Goal: Information Seeking & Learning: Find specific fact

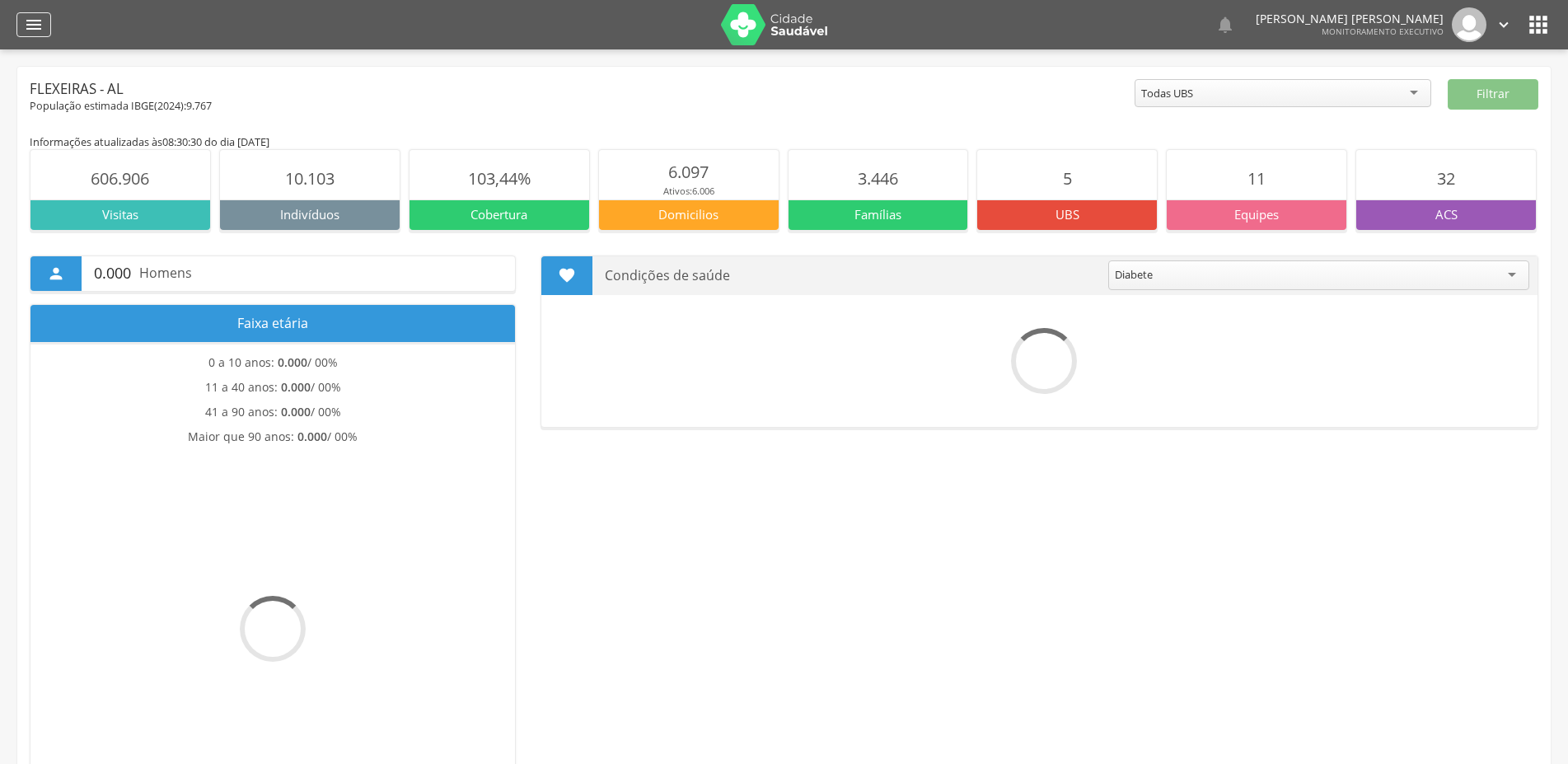
click at [33, 22] on icon "" at bounding box center [33, 25] width 20 height 20
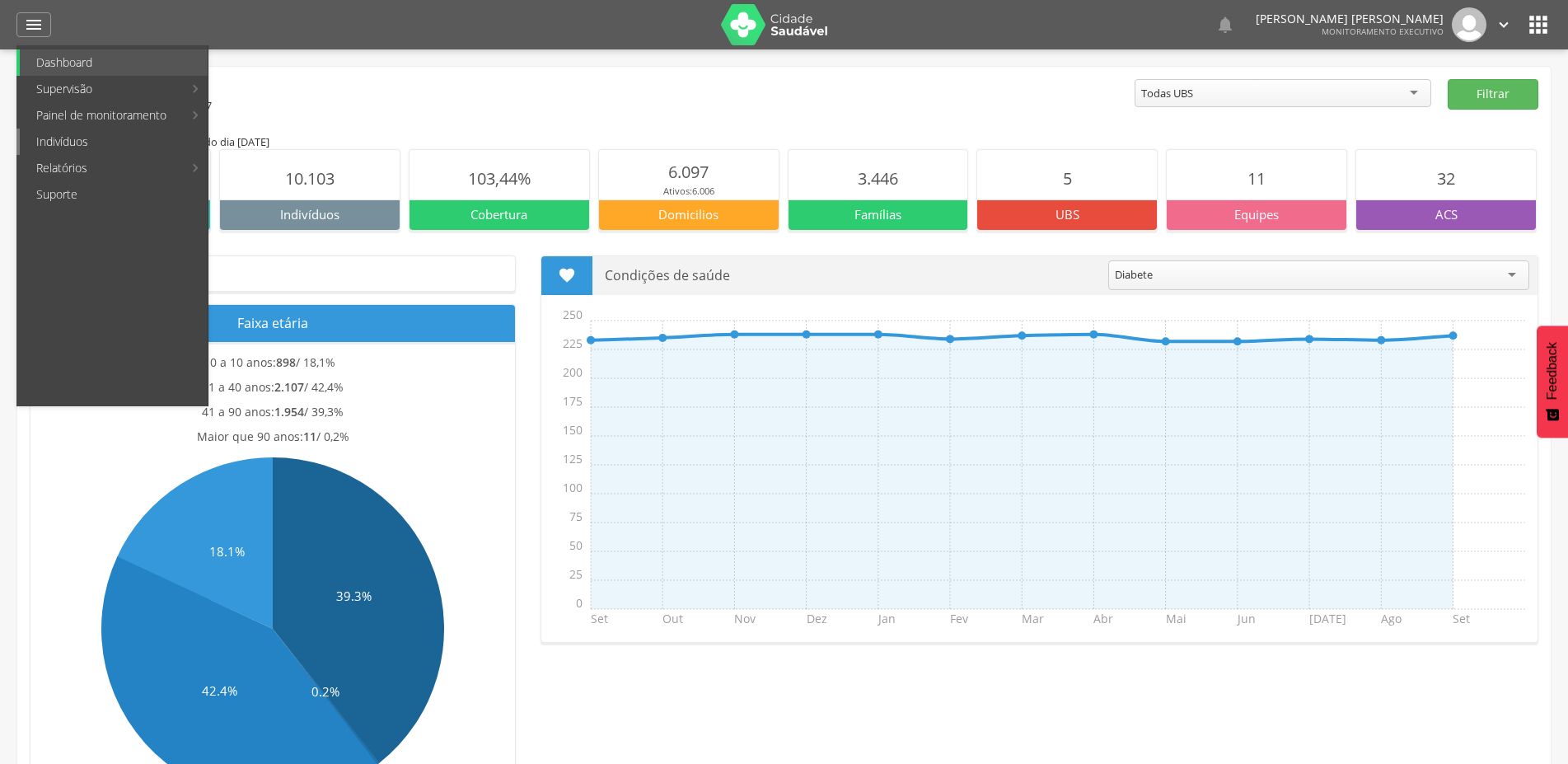
click at [81, 141] on link "Indivíduos" at bounding box center [113, 141] width 187 height 26
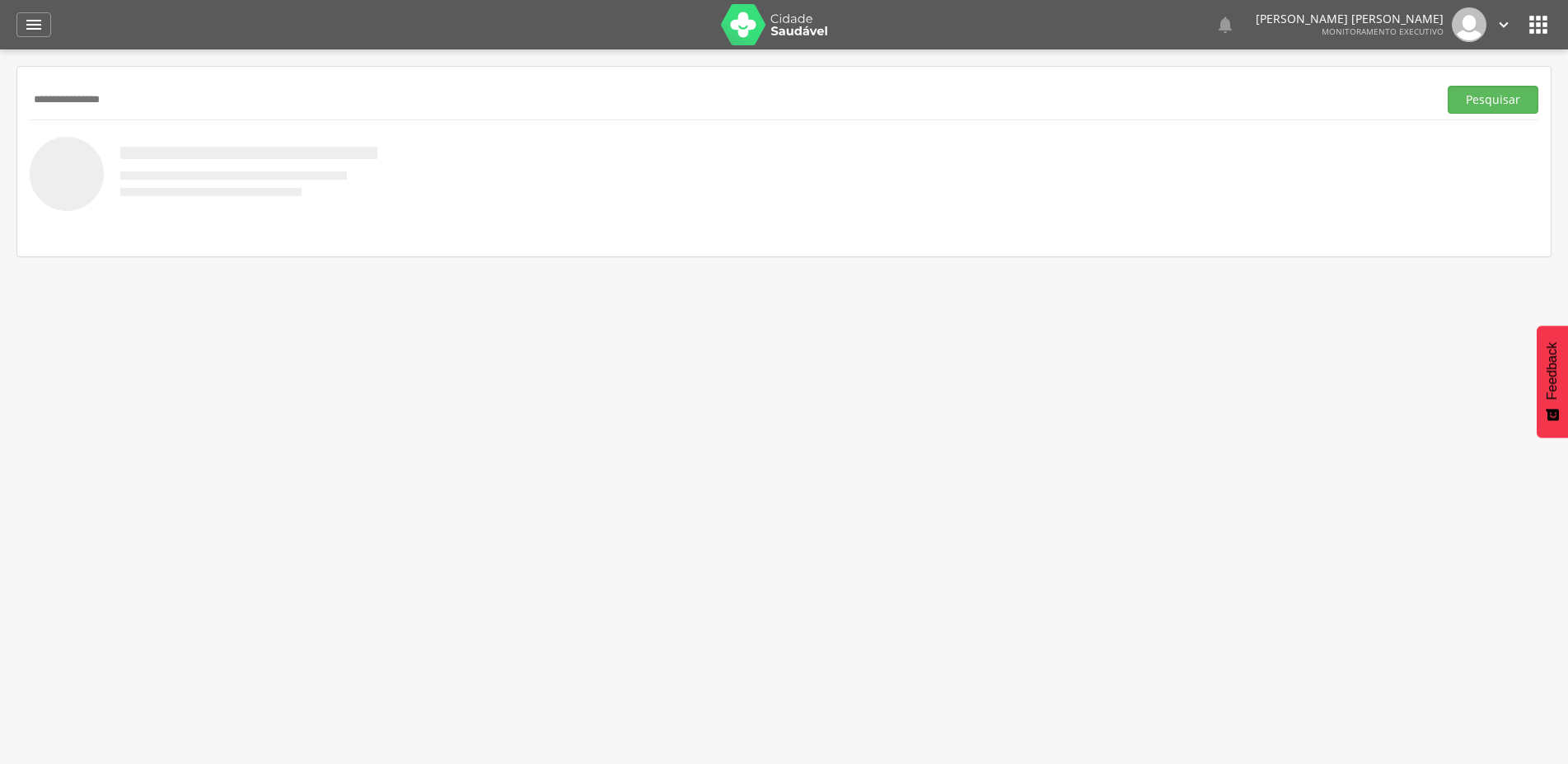
type input "**********"
click at [1448, 85] on button "Pesquisar" at bounding box center [1493, 99] width 90 height 28
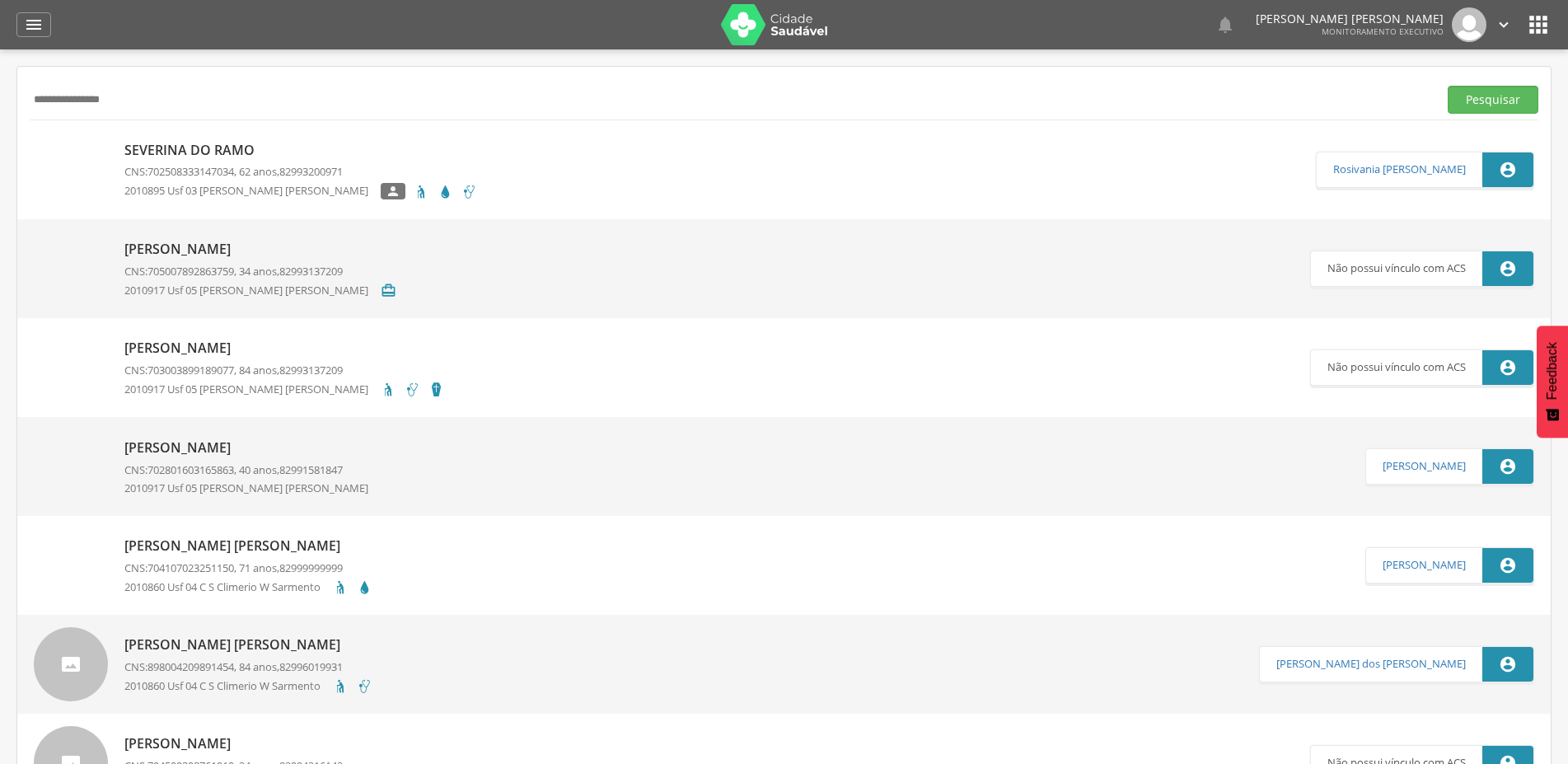
click at [207, 141] on p "Severina do Ramo" at bounding box center [300, 150] width 352 height 19
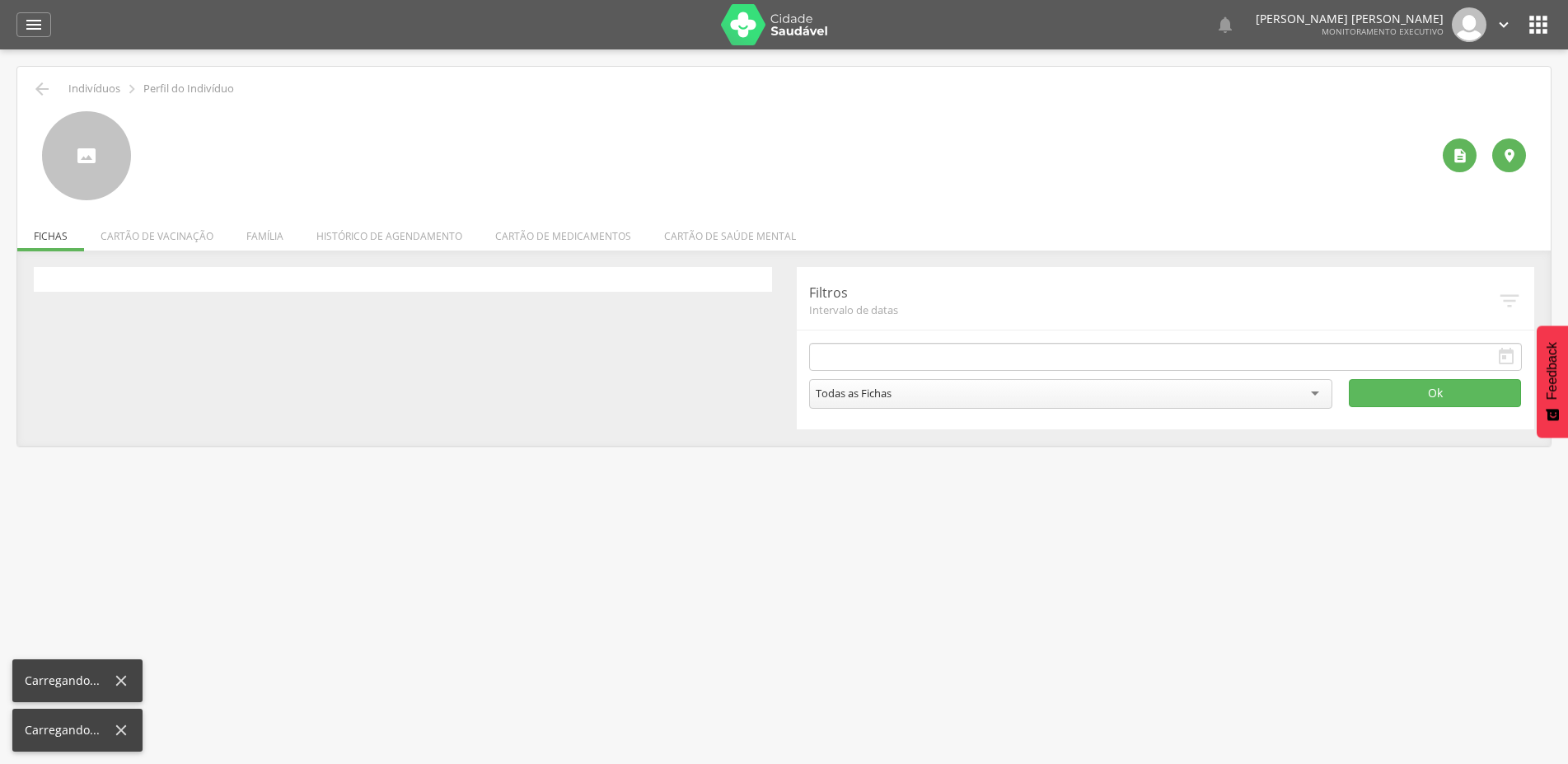
type input "**********"
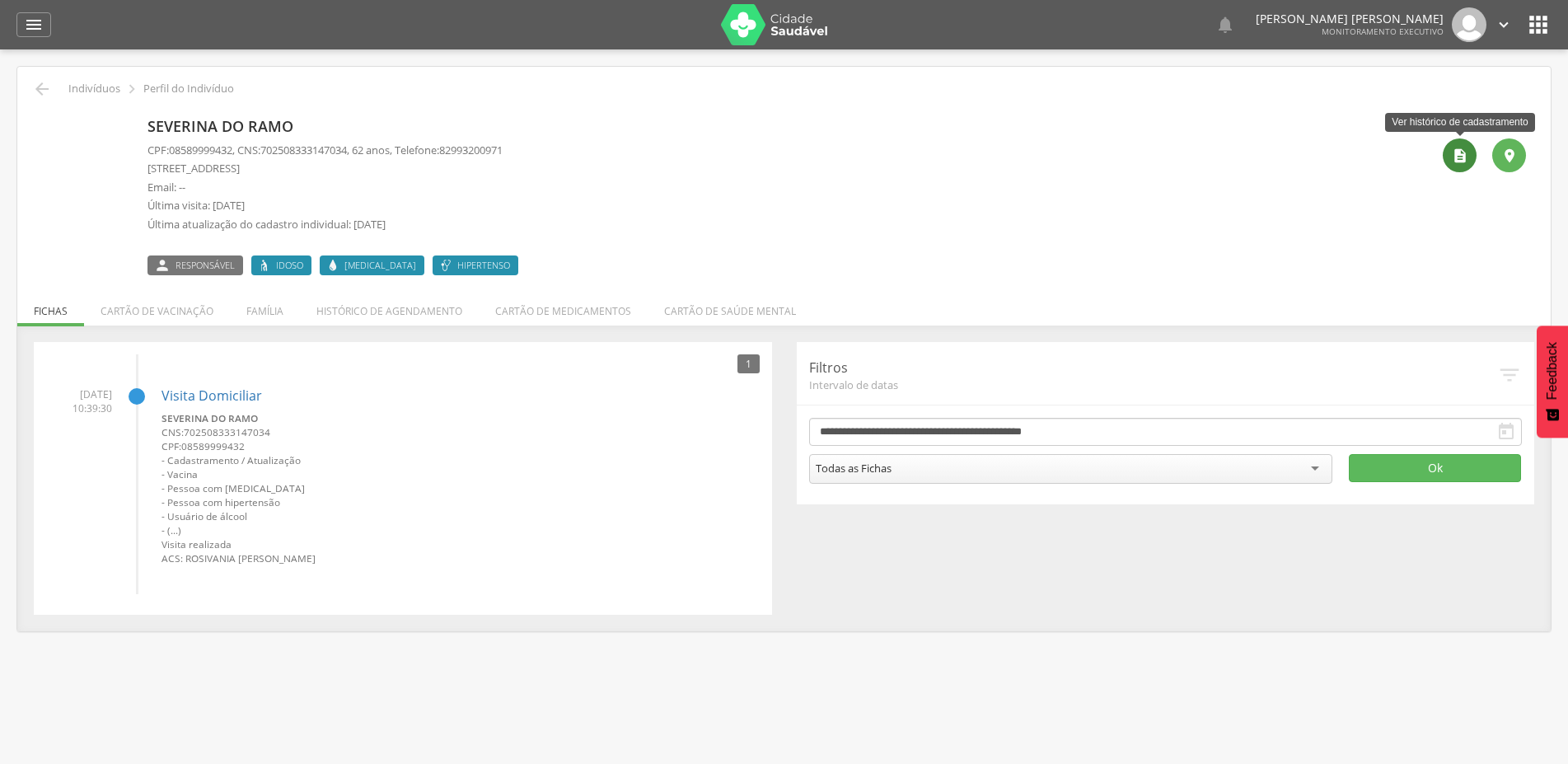
click at [1461, 159] on icon "" at bounding box center [1460, 155] width 17 height 17
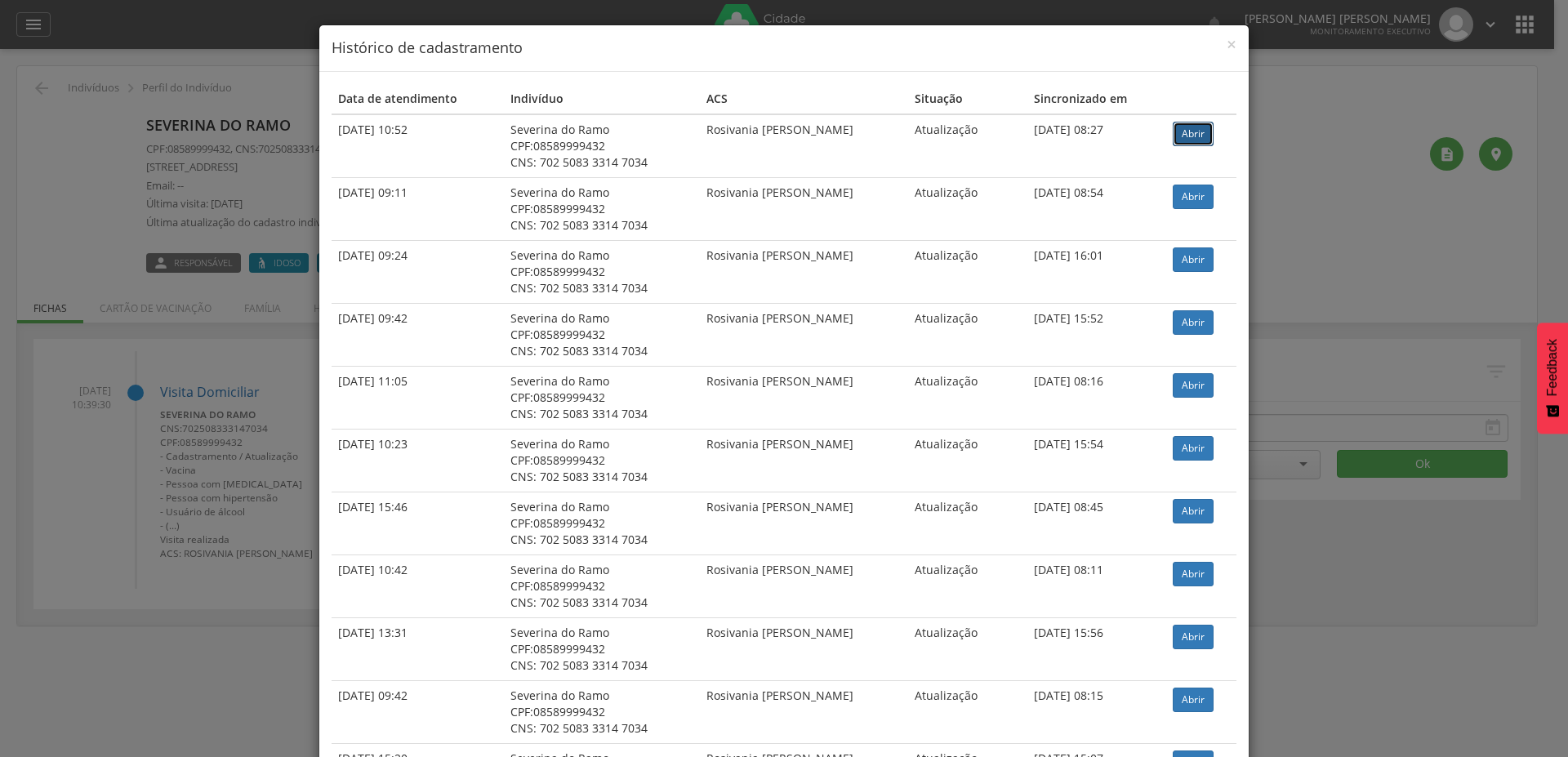
click at [1183, 140] on link "Abrir" at bounding box center [1193, 133] width 41 height 24
click at [1227, 43] on span "×" at bounding box center [1232, 45] width 10 height 23
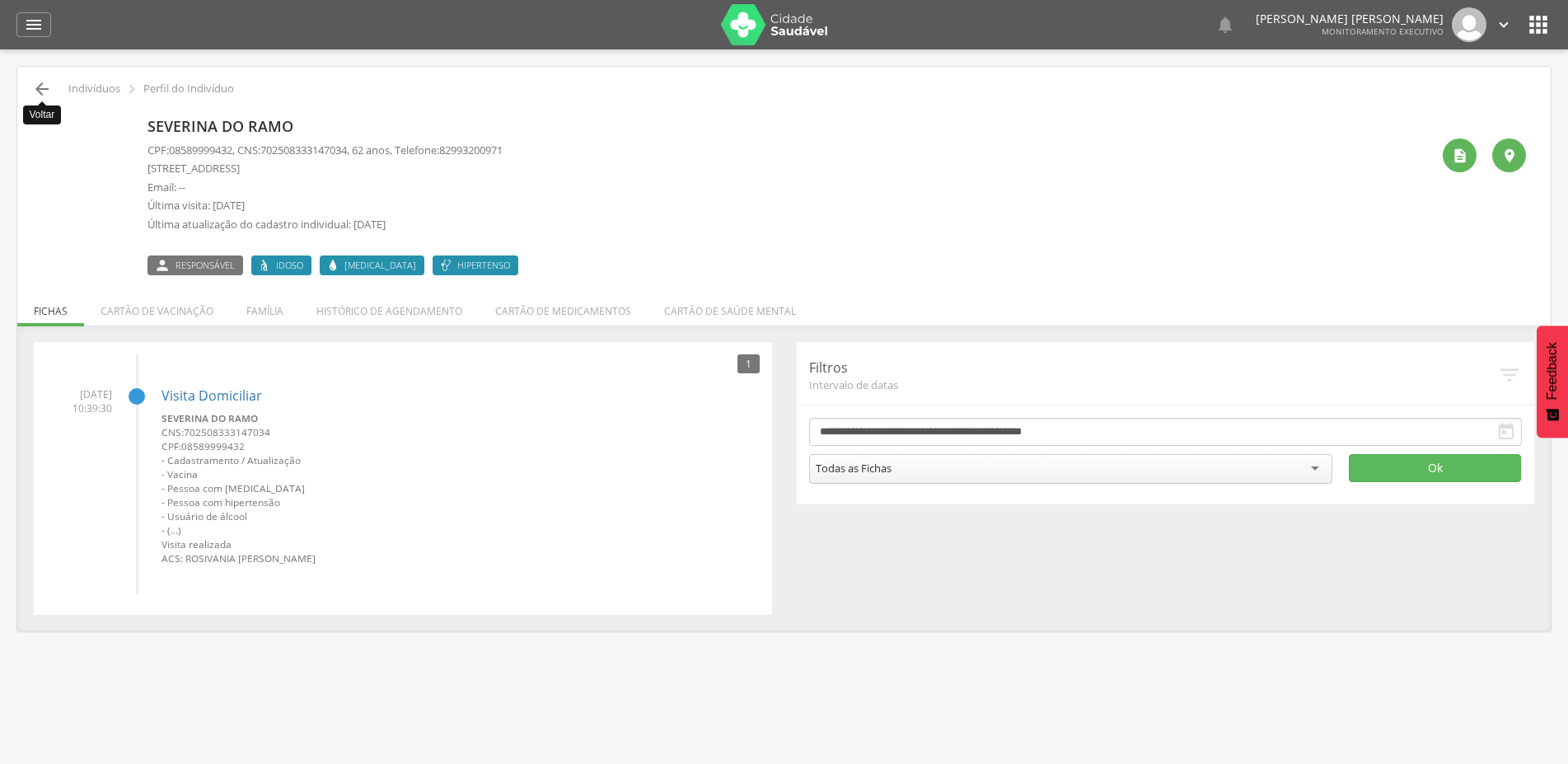
click at [45, 86] on icon "" at bounding box center [42, 89] width 20 height 20
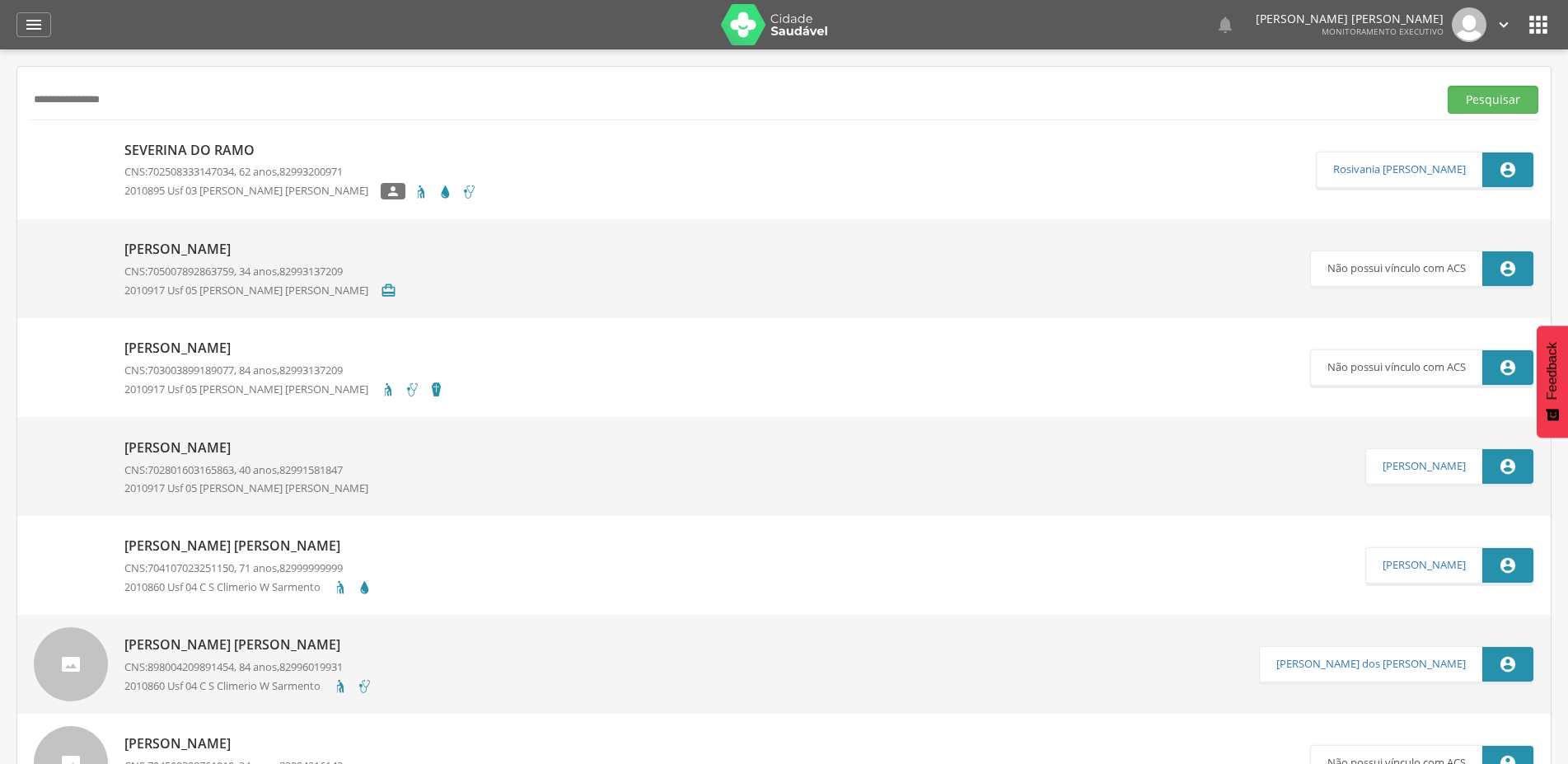
click at [199, 102] on input "**********" at bounding box center [730, 99] width 1402 height 28
click at [1448, 85] on button "Pesquisar" at bounding box center [1493, 99] width 90 height 28
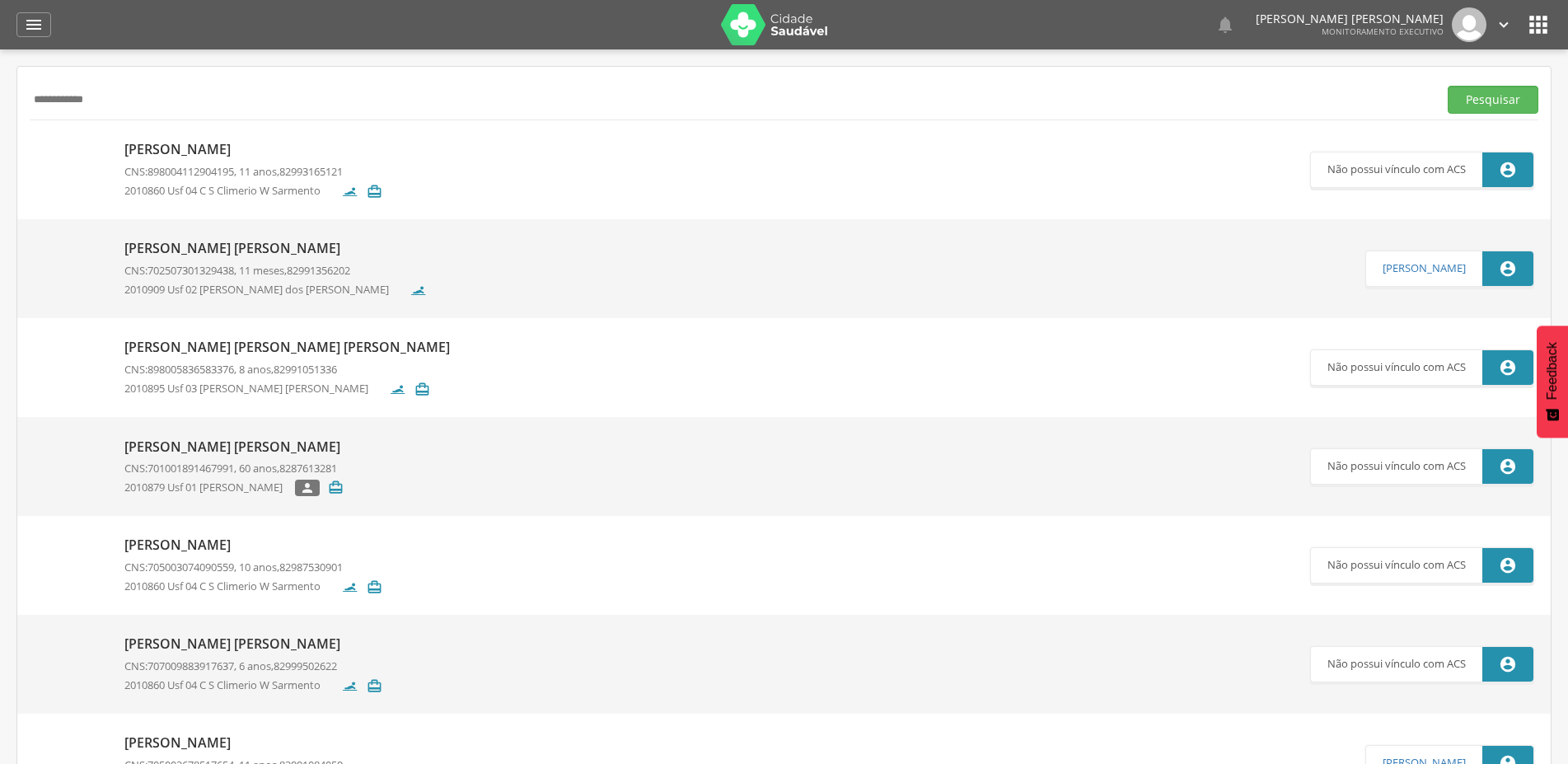
click at [178, 93] on input "**********" at bounding box center [730, 99] width 1402 height 28
type input "**********"
click at [1448, 85] on button "Pesquisar" at bounding box center [1493, 99] width 90 height 28
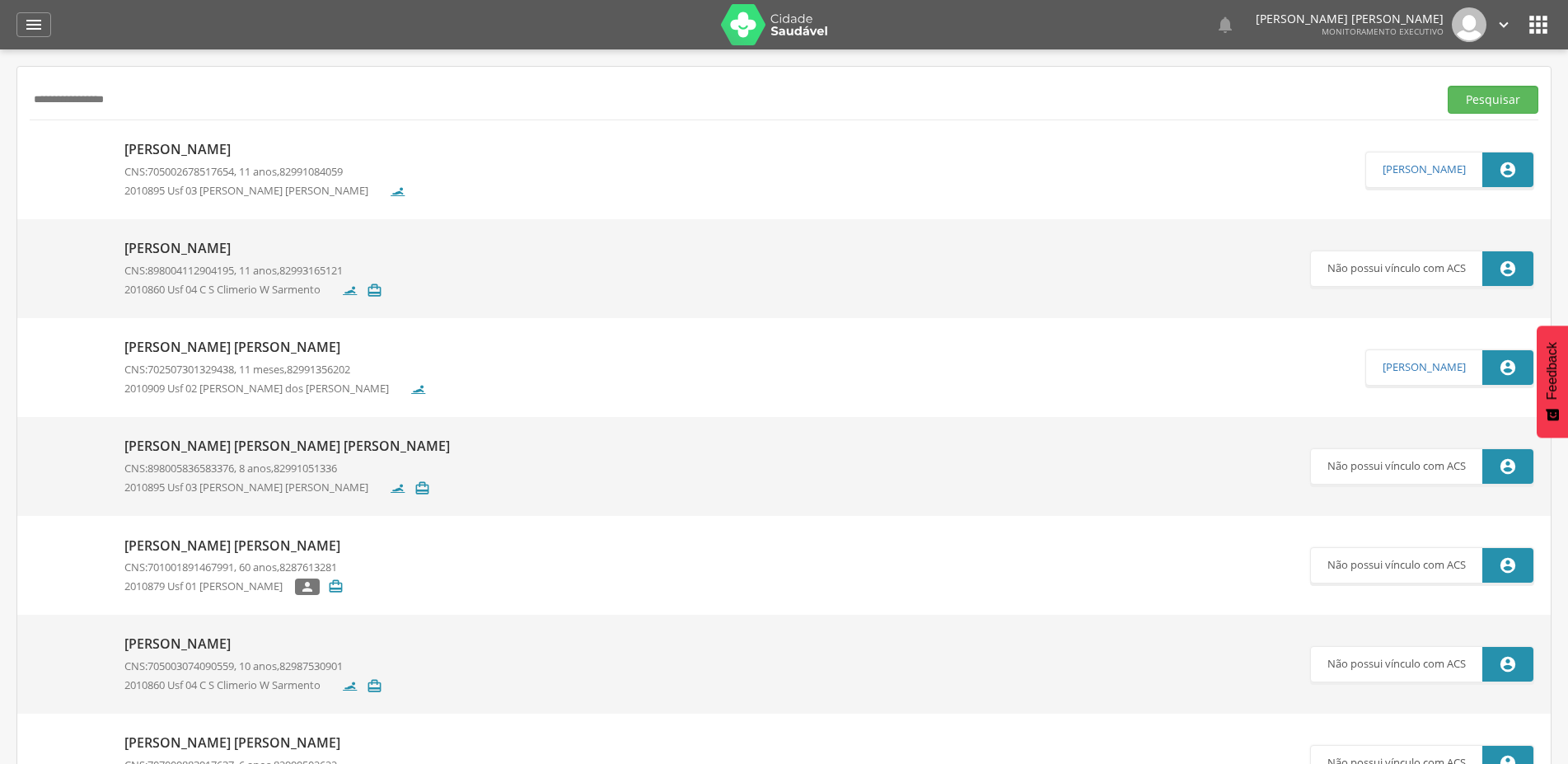
click at [314, 145] on p "[PERSON_NAME]" at bounding box center [265, 149] width 282 height 19
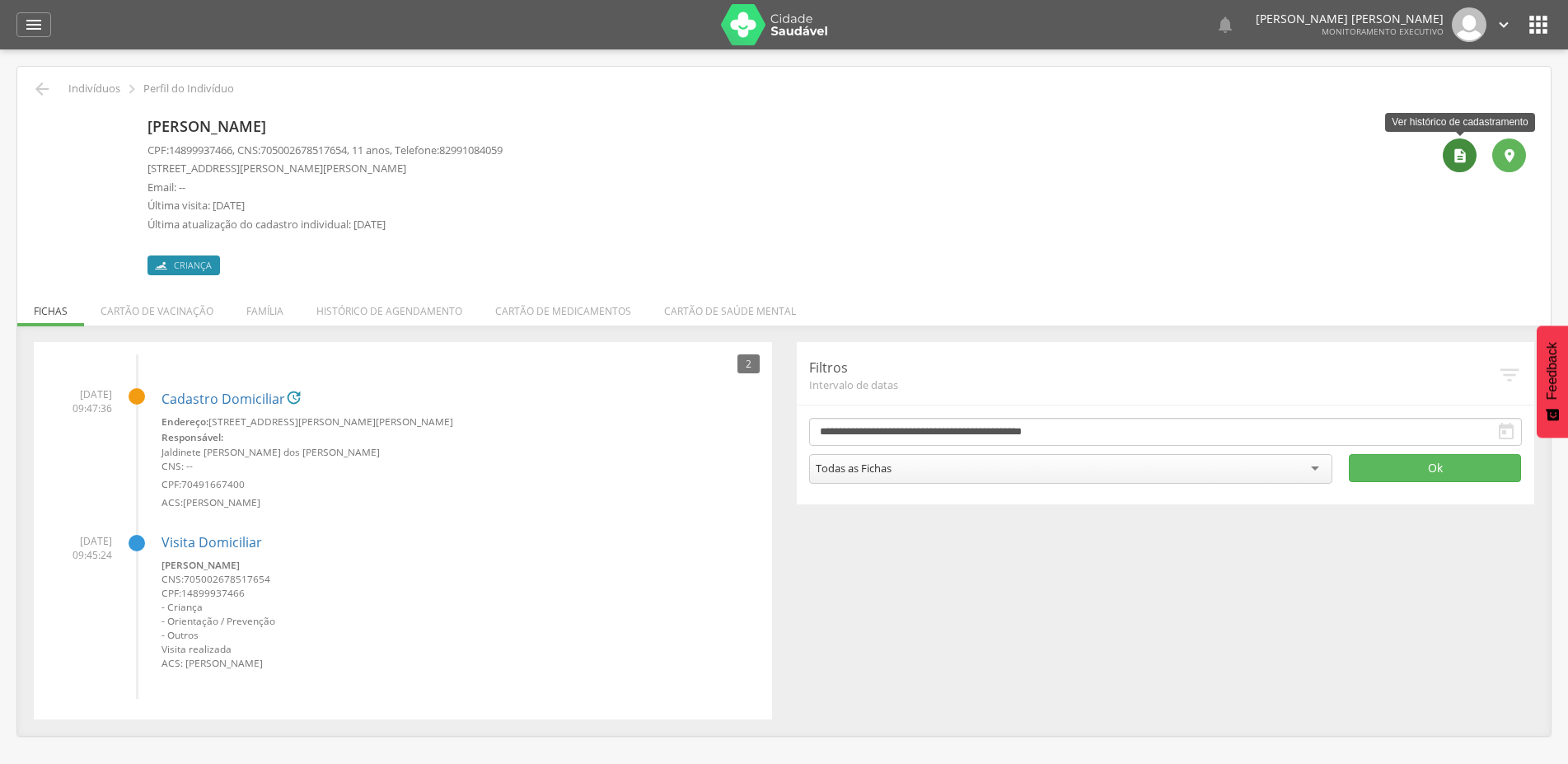
click at [1462, 162] on icon "" at bounding box center [1460, 155] width 17 height 17
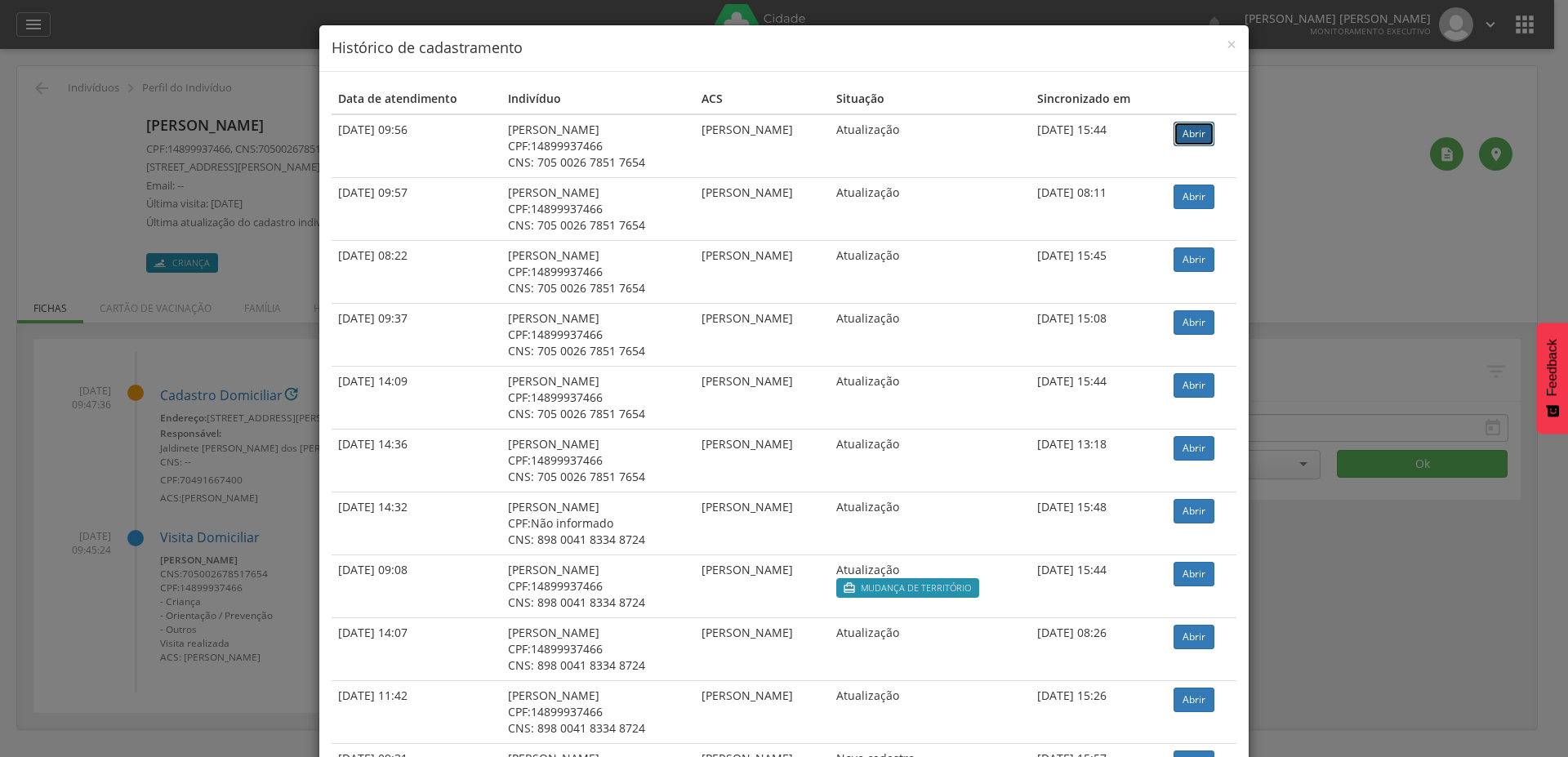
click at [1194, 129] on link "Abrir" at bounding box center [1194, 133] width 41 height 24
click at [1227, 46] on span "×" at bounding box center [1232, 45] width 10 height 23
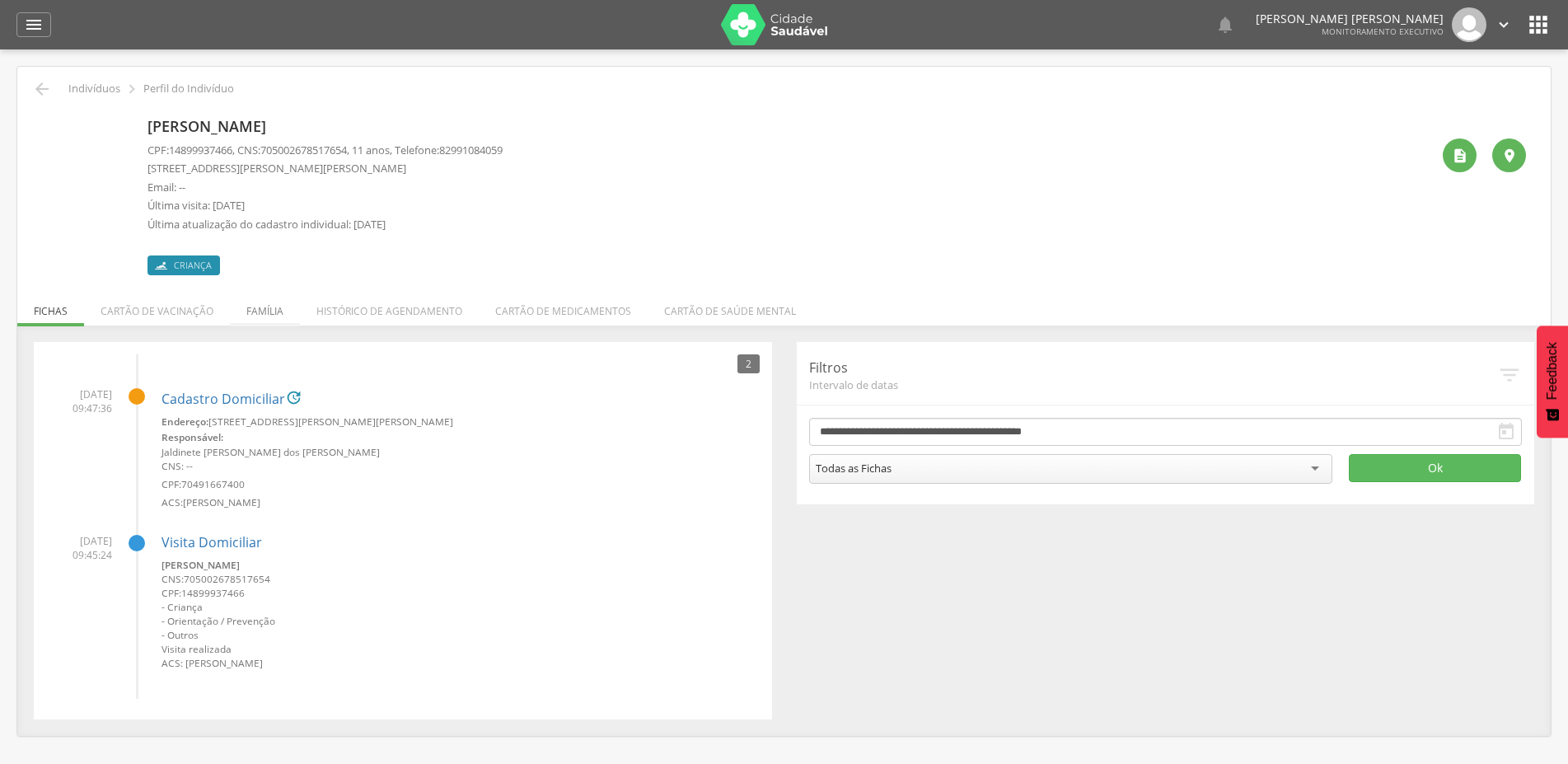
click at [259, 316] on li "Família" at bounding box center [264, 306] width 70 height 38
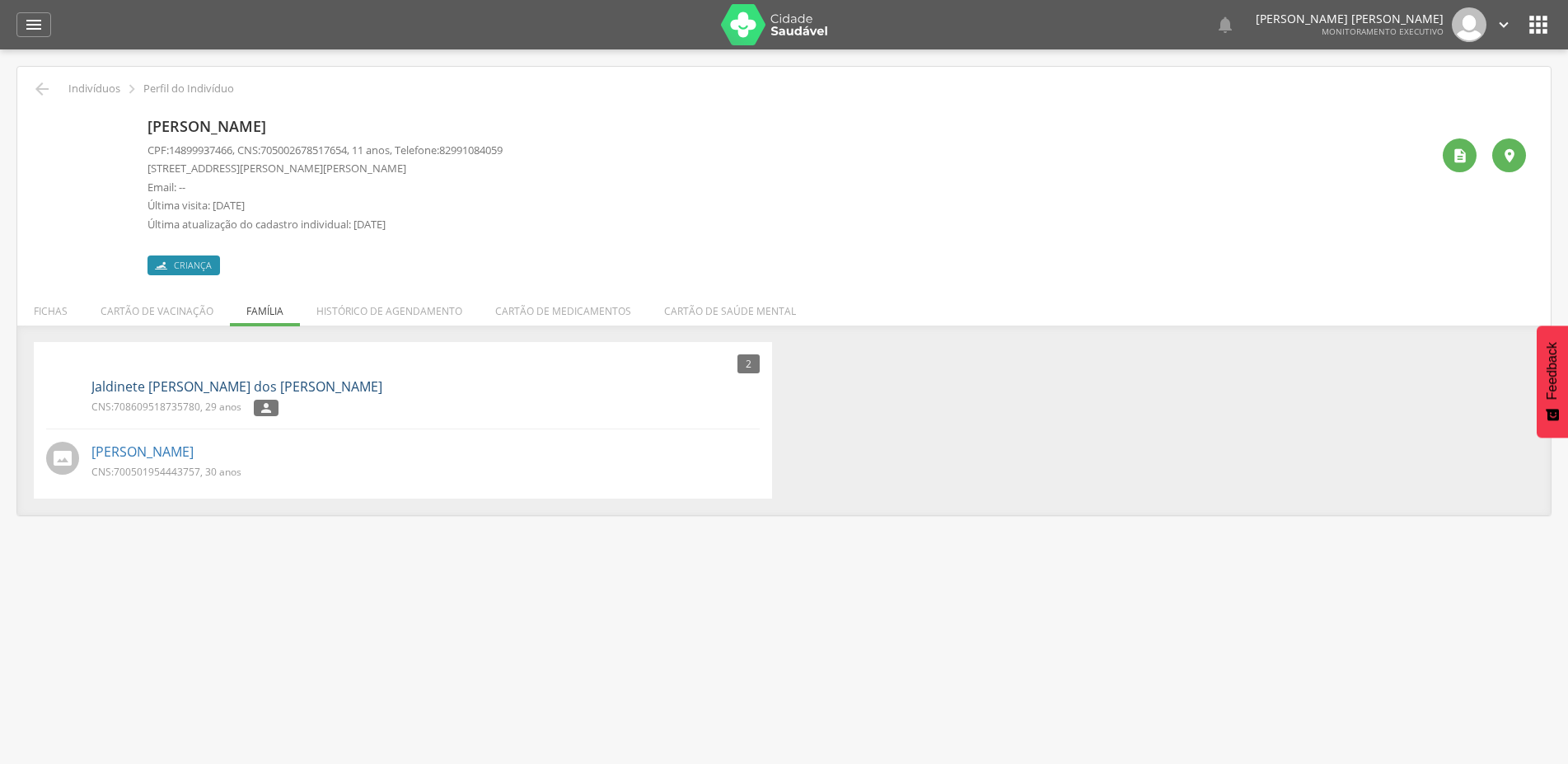
click at [157, 393] on link "Jaldinete [PERSON_NAME]" at bounding box center [236, 386] width 290 height 19
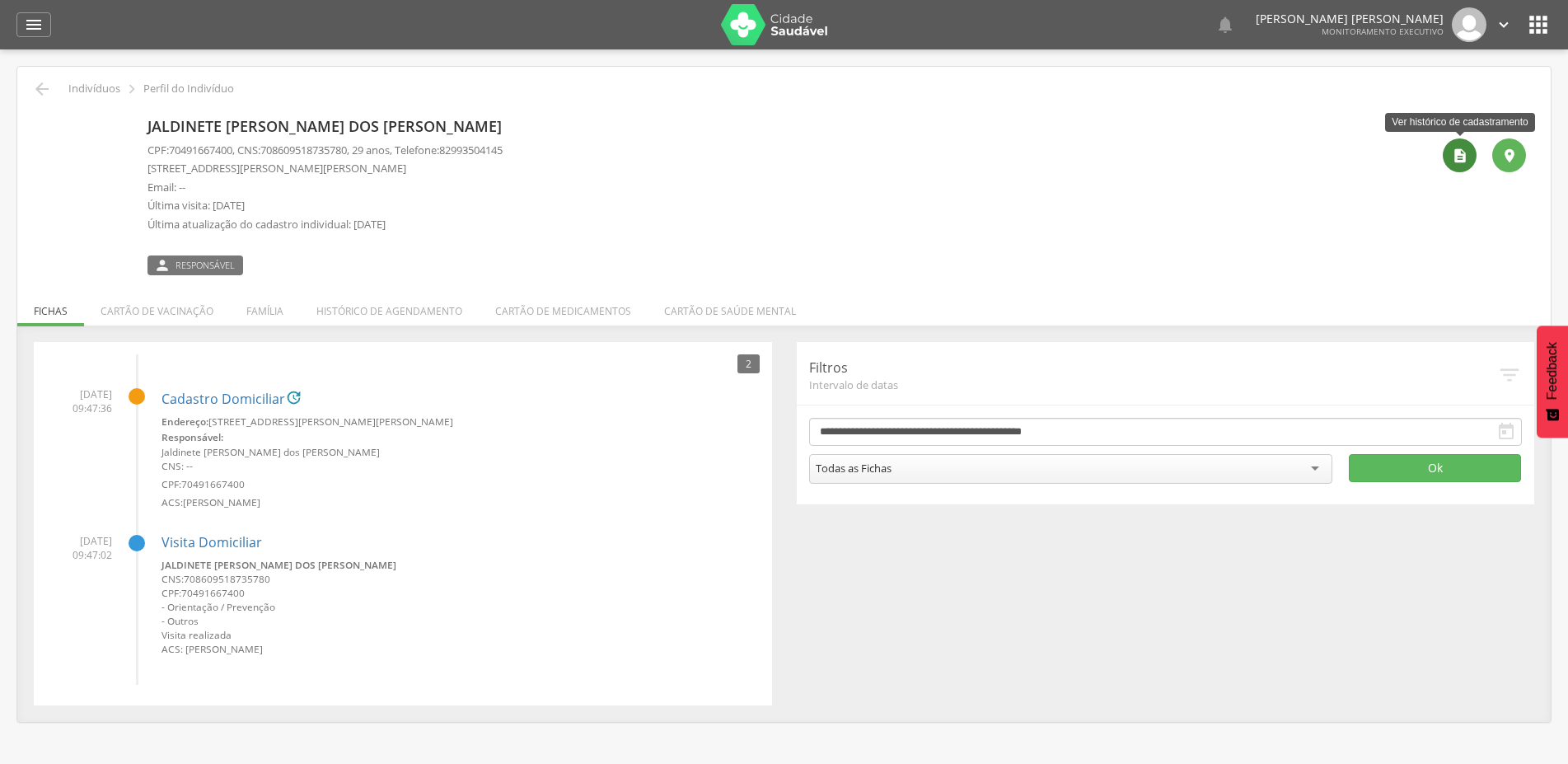
click at [1456, 159] on icon "" at bounding box center [1460, 155] width 17 height 17
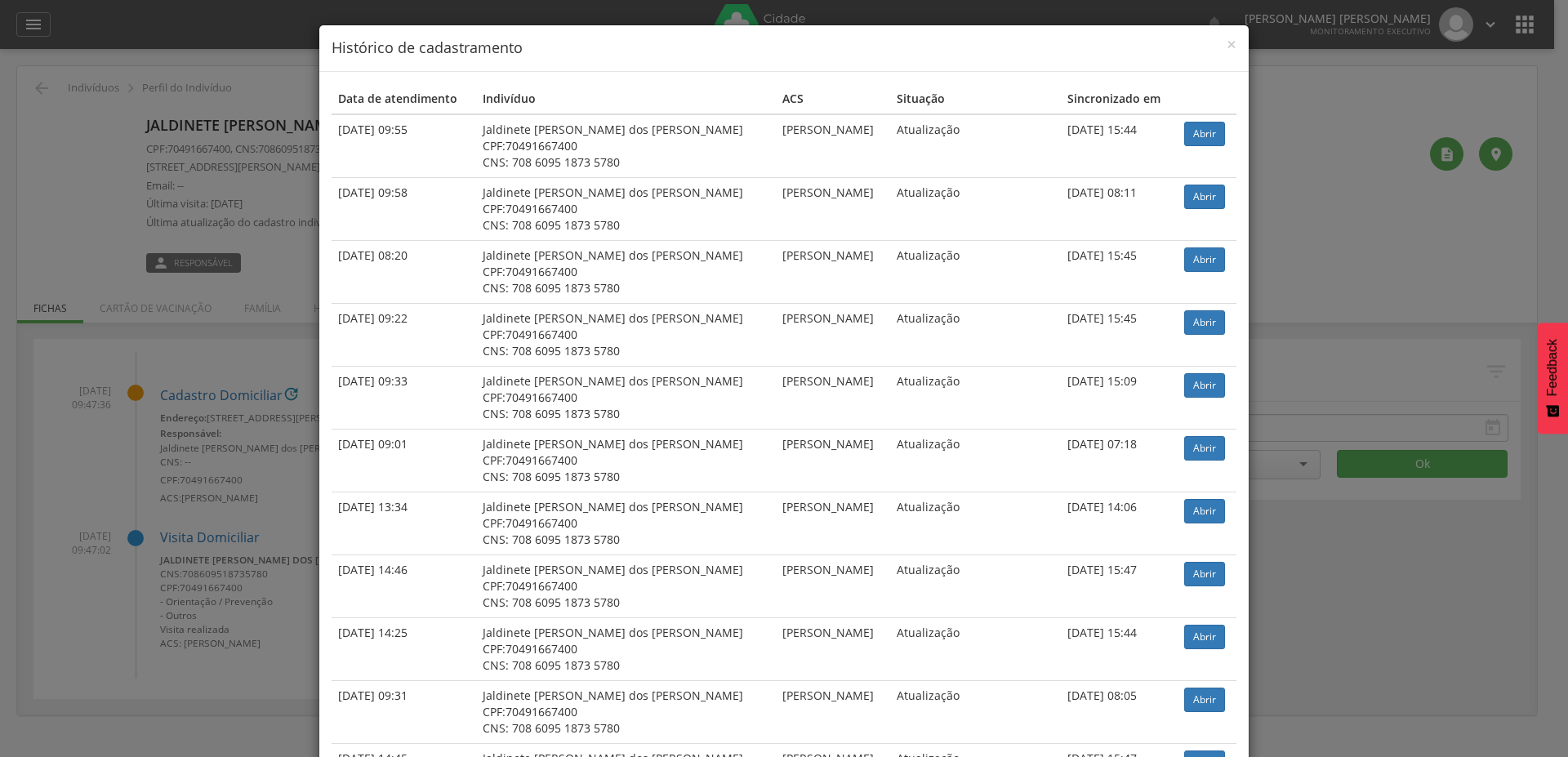
drag, startPoint x: 510, startPoint y: 143, endPoint x: 589, endPoint y: 146, distance: 79.1
click at [589, 146] on div "CPF: 70491667400" at bounding box center [625, 146] width 287 height 17
copy span "70491667400"
click at [1227, 40] on span "×" at bounding box center [1232, 45] width 10 height 23
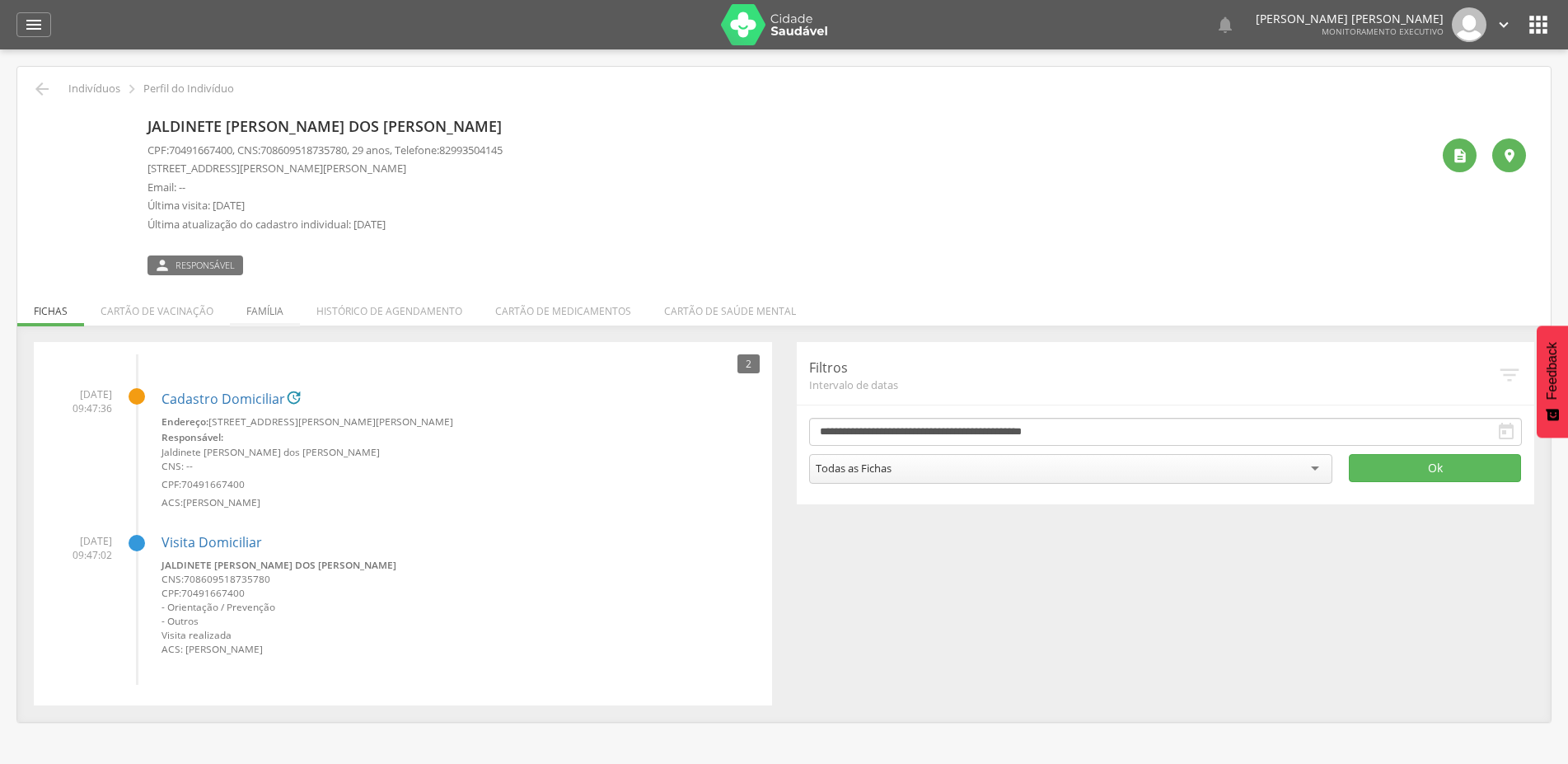
click at [254, 308] on li "Família" at bounding box center [264, 306] width 70 height 38
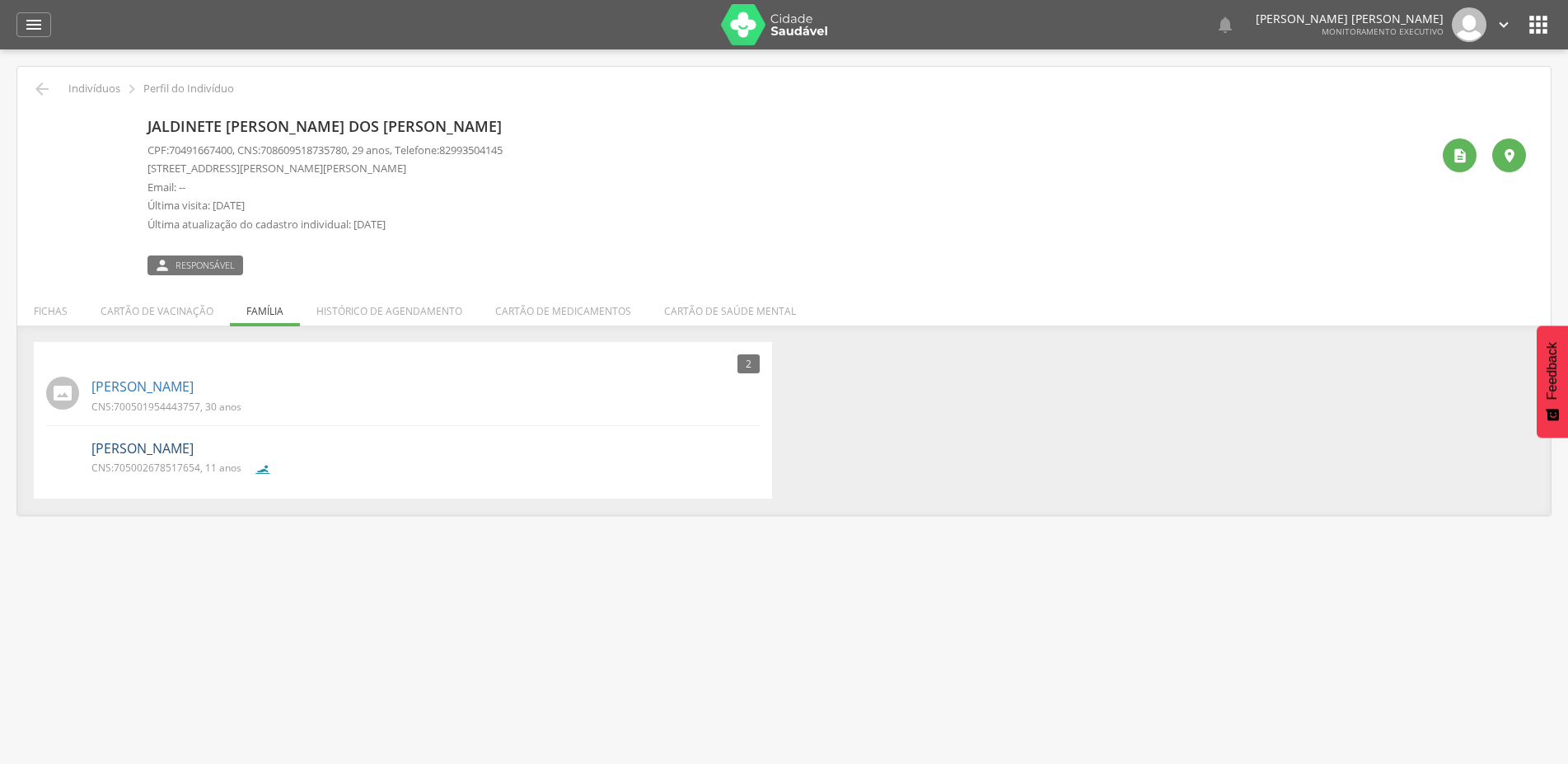
click at [175, 448] on link "[PERSON_NAME]" at bounding box center [142, 448] width 102 height 19
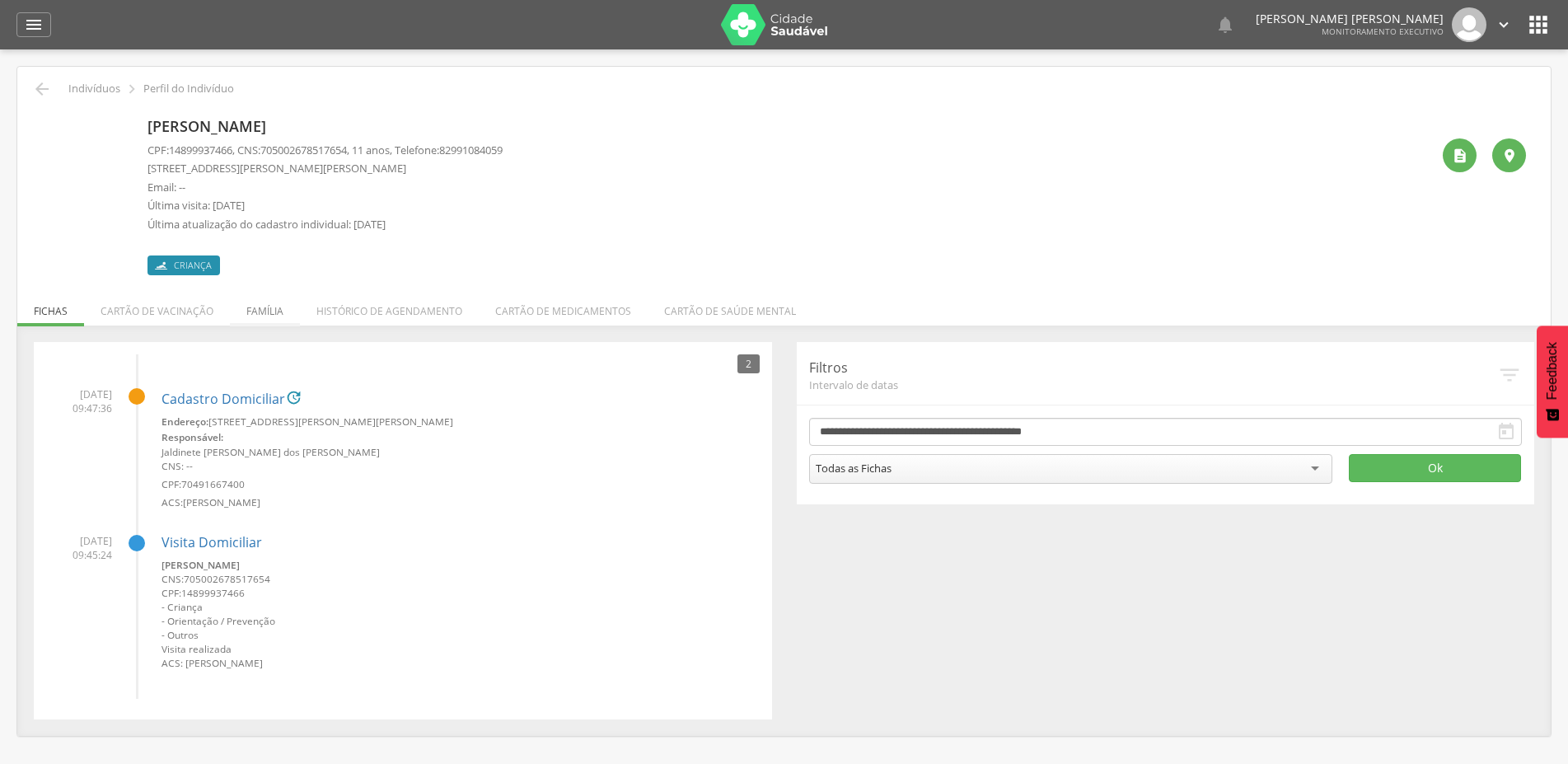
click at [267, 316] on li "Família" at bounding box center [264, 306] width 70 height 38
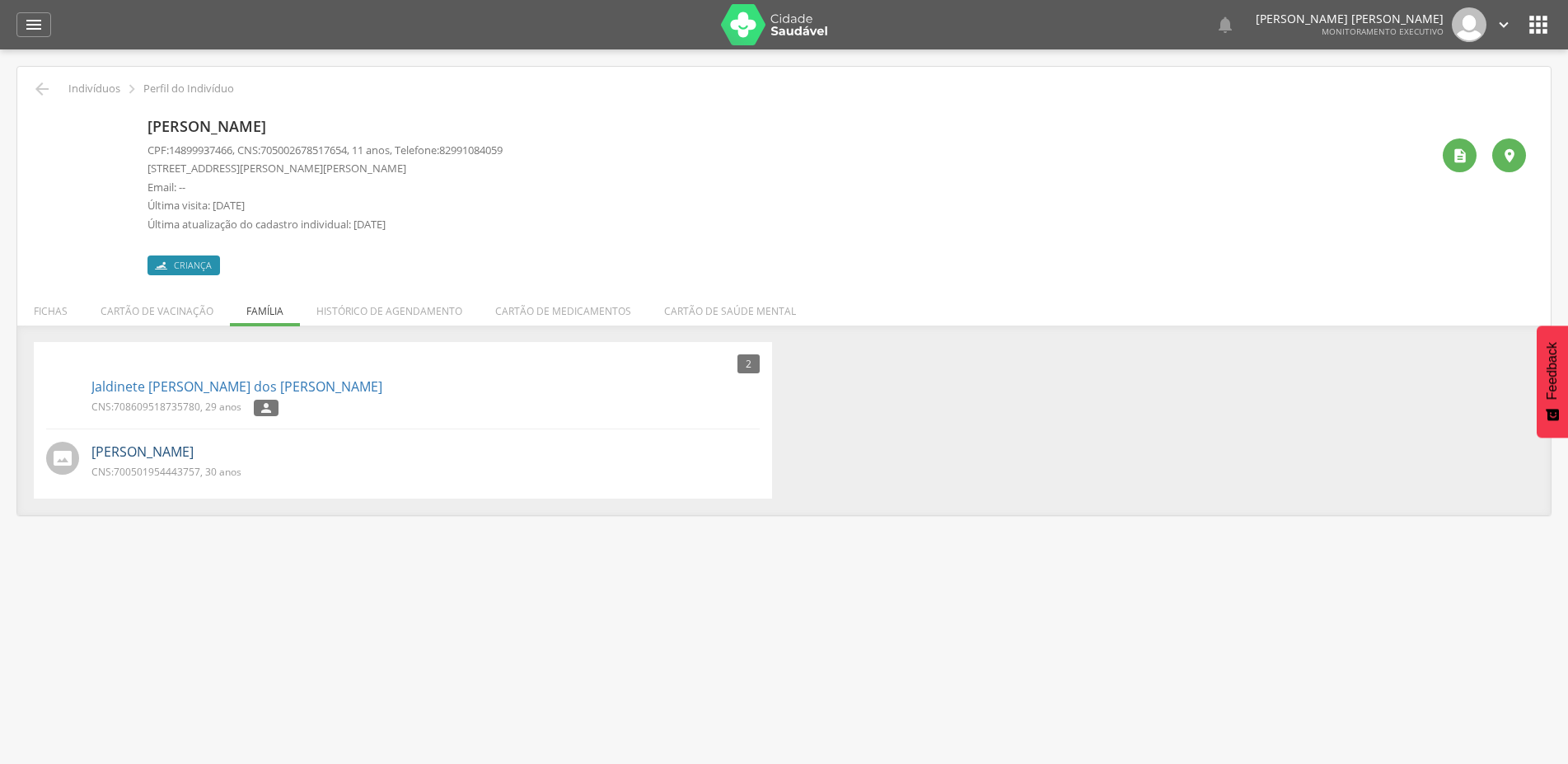
click at [191, 450] on link "[PERSON_NAME]" at bounding box center [142, 451] width 102 height 19
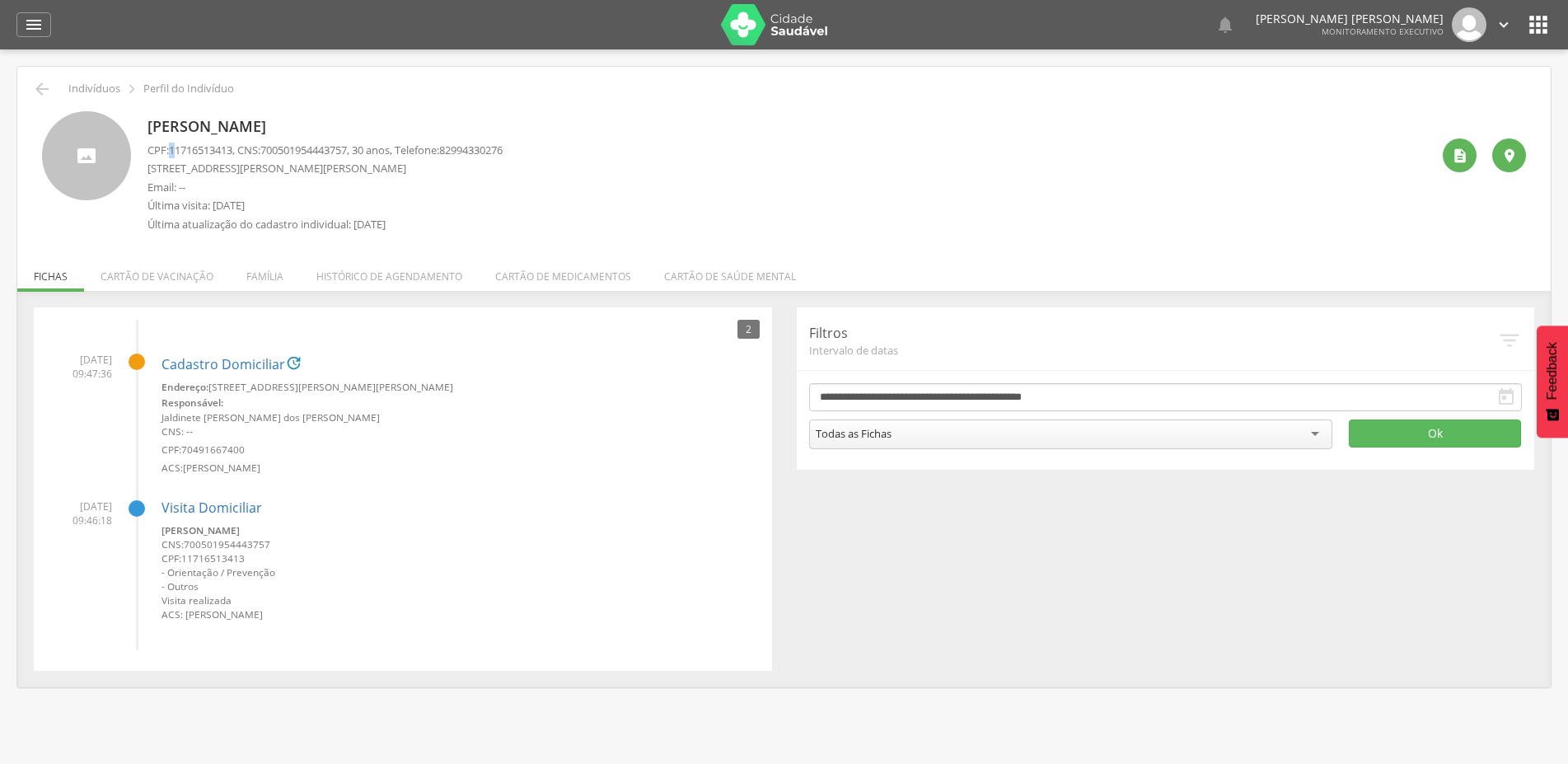
drag, startPoint x: 170, startPoint y: 152, endPoint x: 180, endPoint y: 149, distance: 10.4
click at [180, 149] on p "CPF: 11716513413 , CNS: 700501954443757 , 30 anos, Telefone: 82994330276" at bounding box center [325, 150] width 355 height 16
click at [180, 149] on span "11716513413" at bounding box center [200, 149] width 64 height 15
drag, startPoint x: 169, startPoint y: 157, endPoint x: 186, endPoint y: 156, distance: 17.0
click at [186, 156] on p "CPF: 11716513413 , CNS: 700501954443757 , 30 anos, Telefone: 82994330276" at bounding box center [325, 150] width 355 height 16
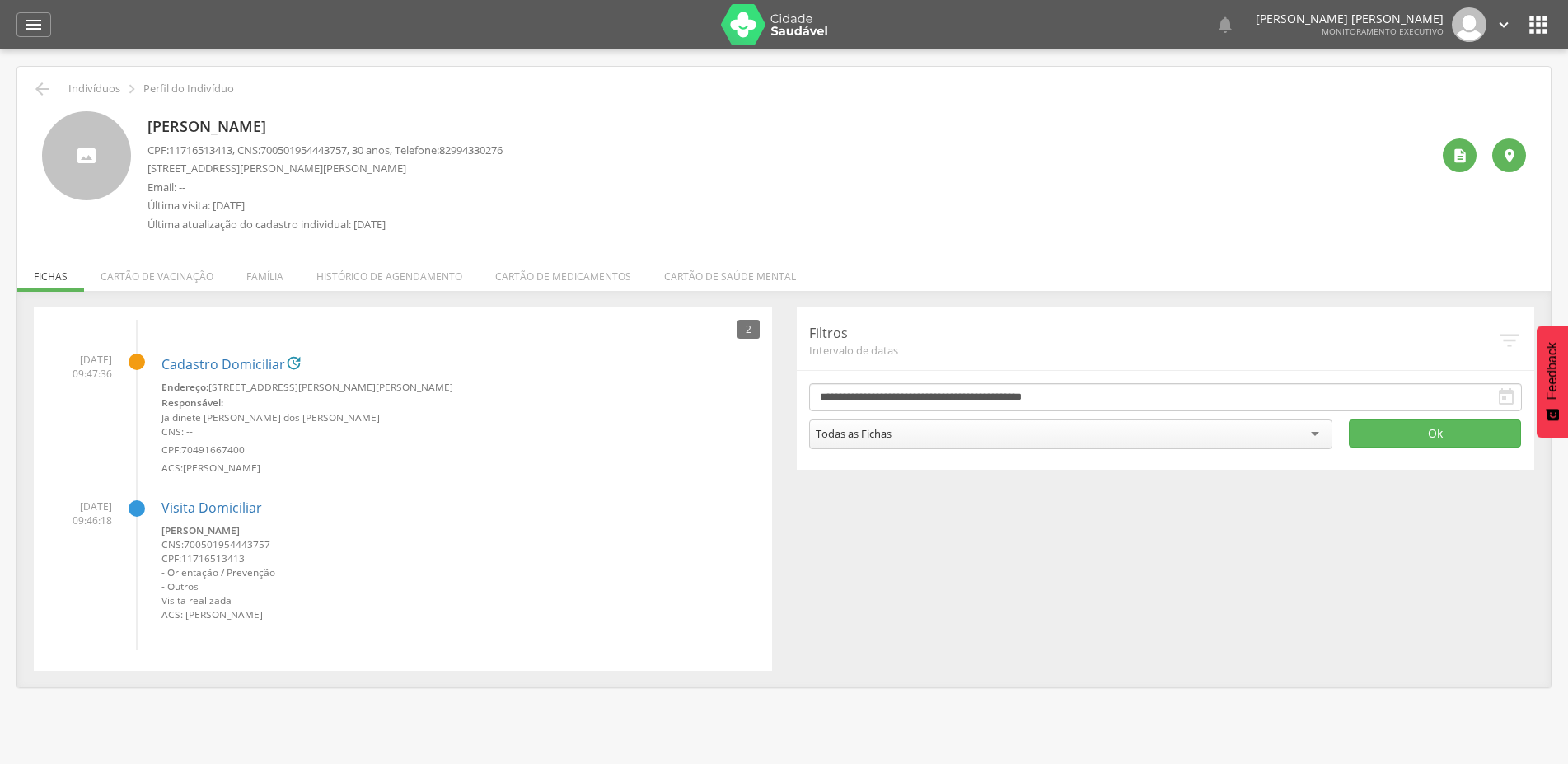
click at [187, 155] on span "11716513413" at bounding box center [200, 149] width 64 height 15
drag, startPoint x: 172, startPoint y: 149, endPoint x: 238, endPoint y: 147, distance: 66.0
click at [238, 147] on p "CPF: 11716513413 , CNS: 700501954443757 , 30 anos, Telefone: 82994330276" at bounding box center [325, 150] width 355 height 16
copy p "11716513413"
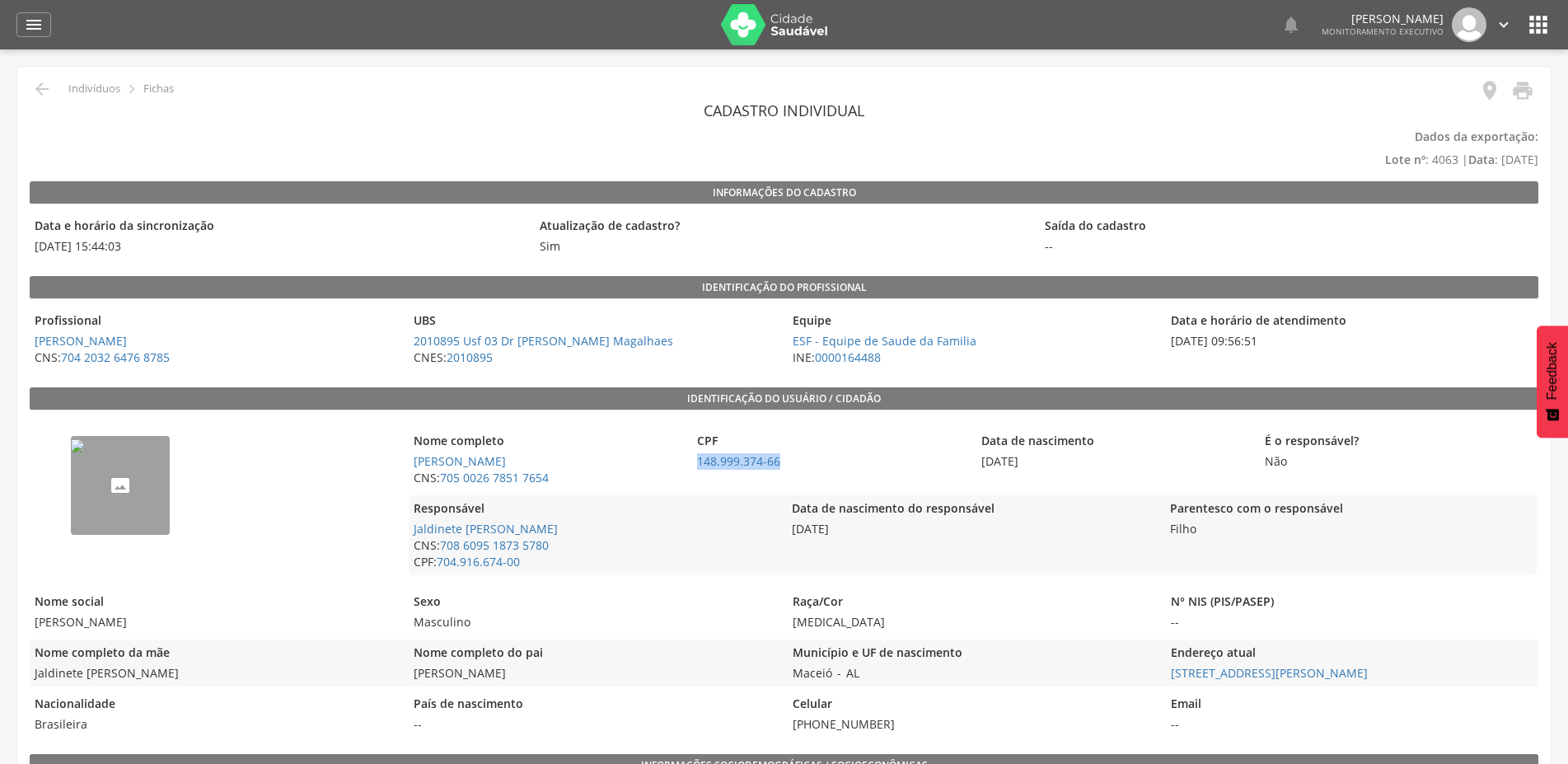
drag, startPoint x: 696, startPoint y: 460, endPoint x: 803, endPoint y: 460, distance: 107.0
click at [803, 460] on span "148.999.374-66" at bounding box center [830, 461] width 276 height 17
copy link "148.999.374-66"
